Goal: Information Seeking & Learning: Learn about a topic

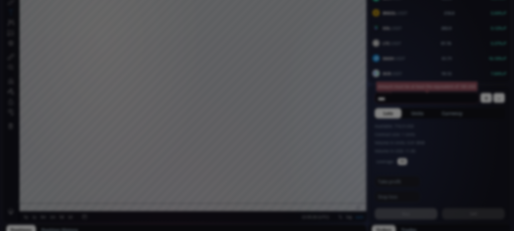
scroll to position [81, 0]
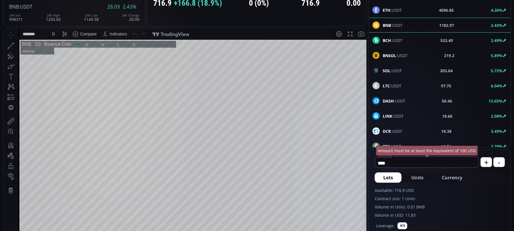
scroll to position [81, 0]
click at [52, 37] on div "D" at bounding box center [53, 33] width 5 height 11
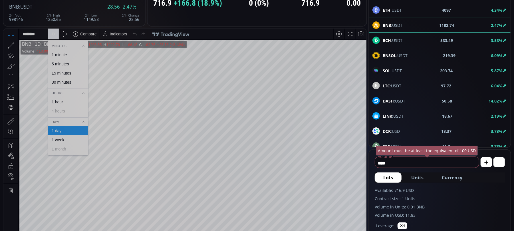
click at [57, 100] on div "1 hour" at bounding box center [57, 101] width 11 height 5
